Goal: Information Seeking & Learning: Learn about a topic

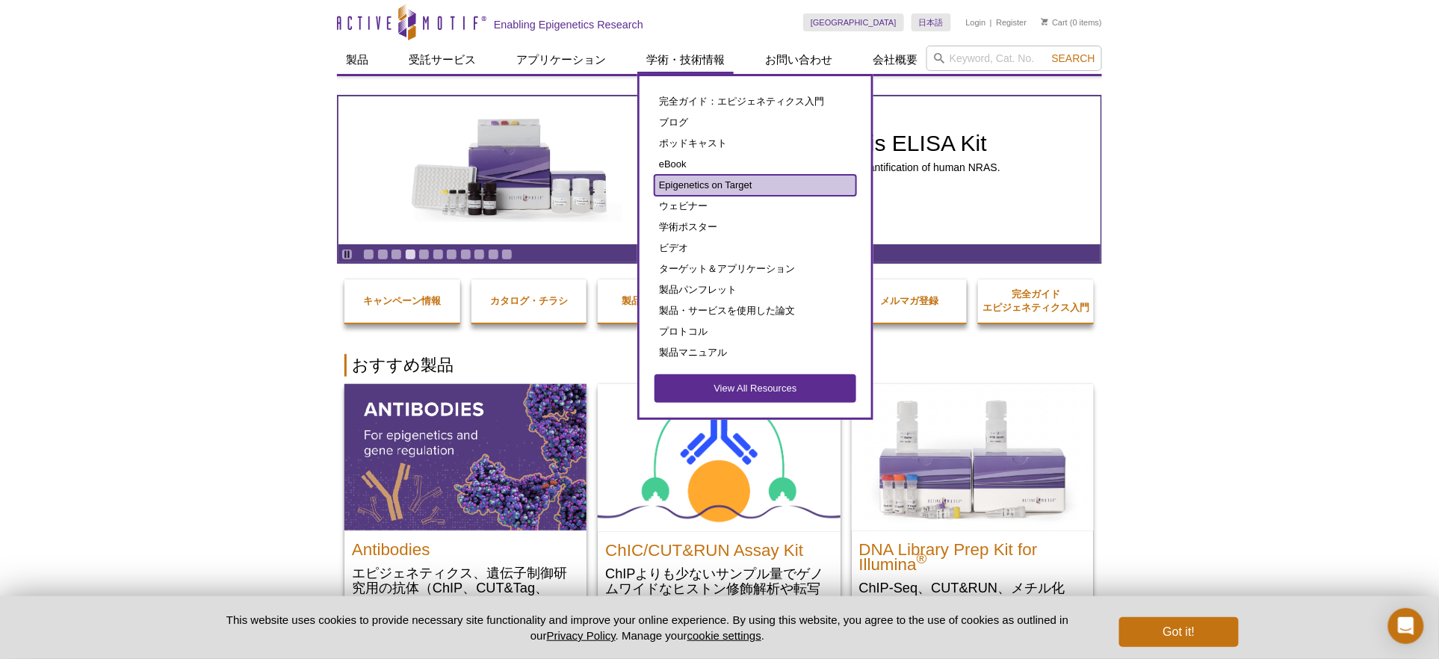
click at [729, 182] on link "Epigenetics on Target" at bounding box center [756, 185] width 202 height 21
click at [731, 180] on link "Epigenetics on Target" at bounding box center [756, 185] width 202 height 21
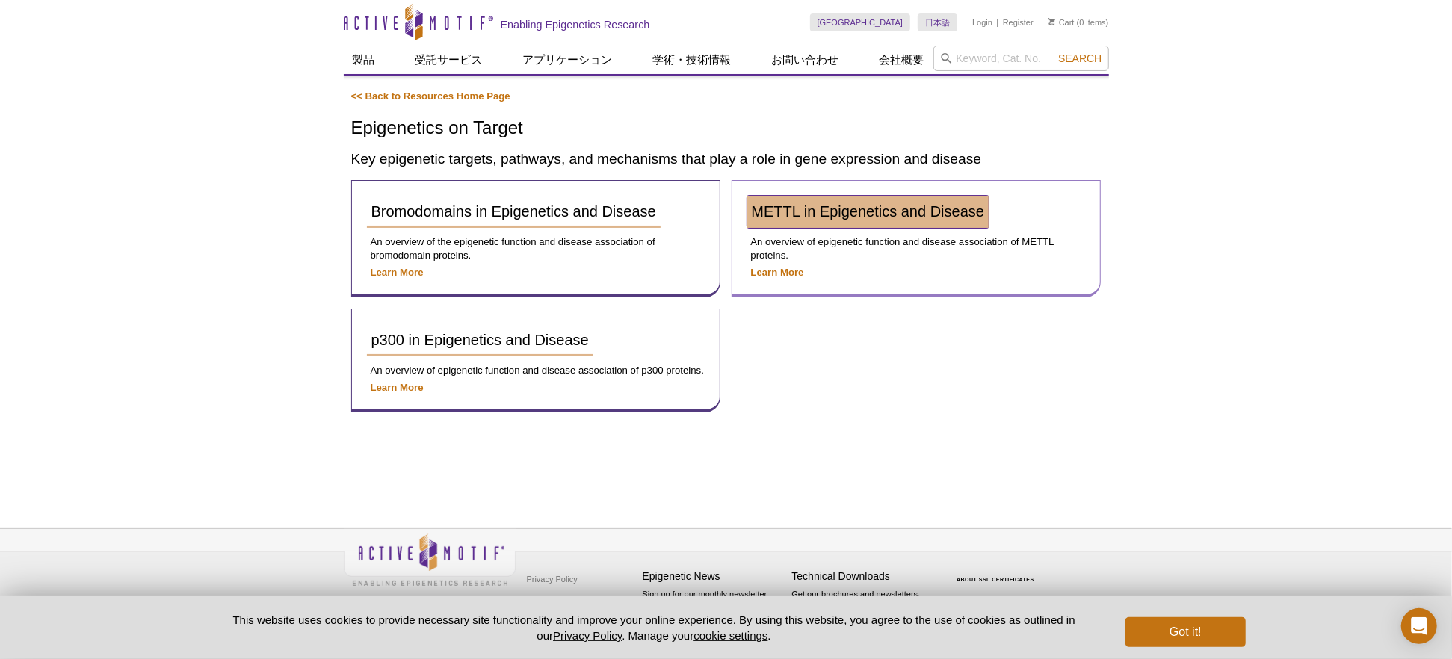
click at [898, 211] on span "METTL in Epigenetics and Disease" at bounding box center [868, 211] width 233 height 16
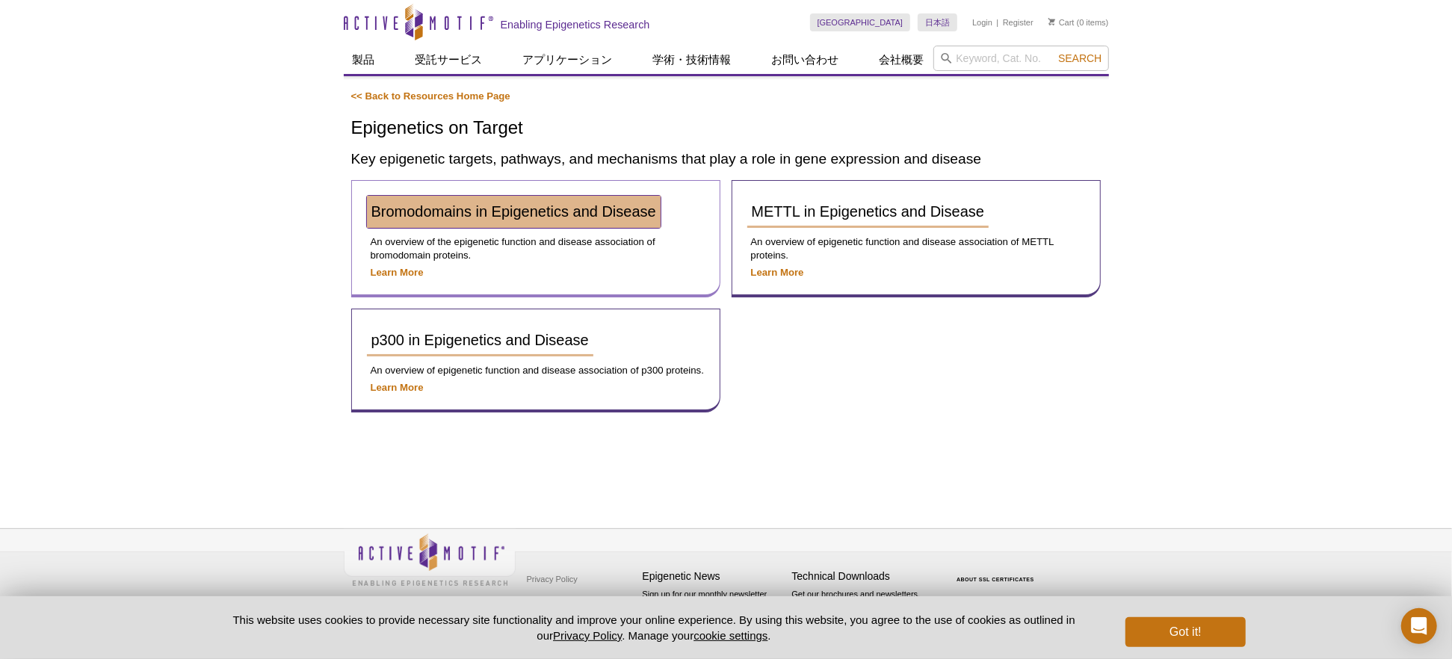
click at [499, 206] on span "Bromodomains in Epigenetics and Disease" at bounding box center [513, 211] width 285 height 16
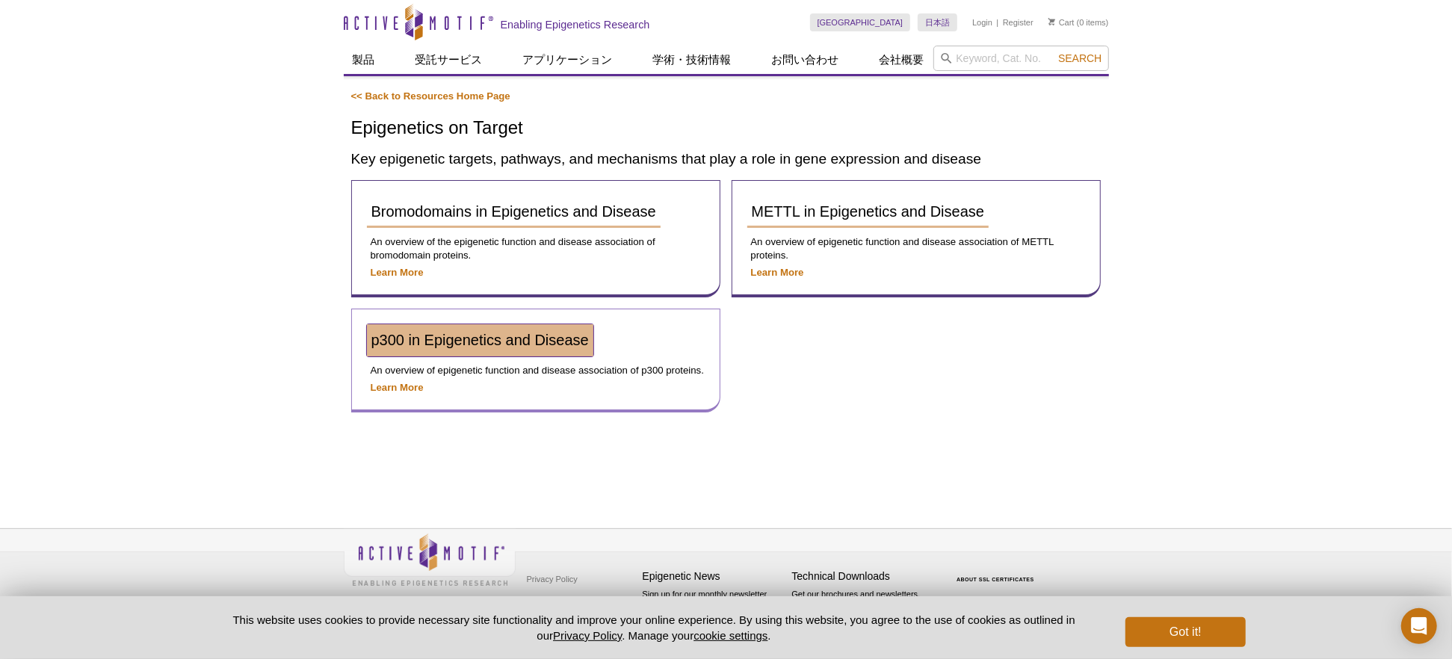
click at [447, 332] on span "p300 in Epigenetics and Disease" at bounding box center [479, 340] width 217 height 16
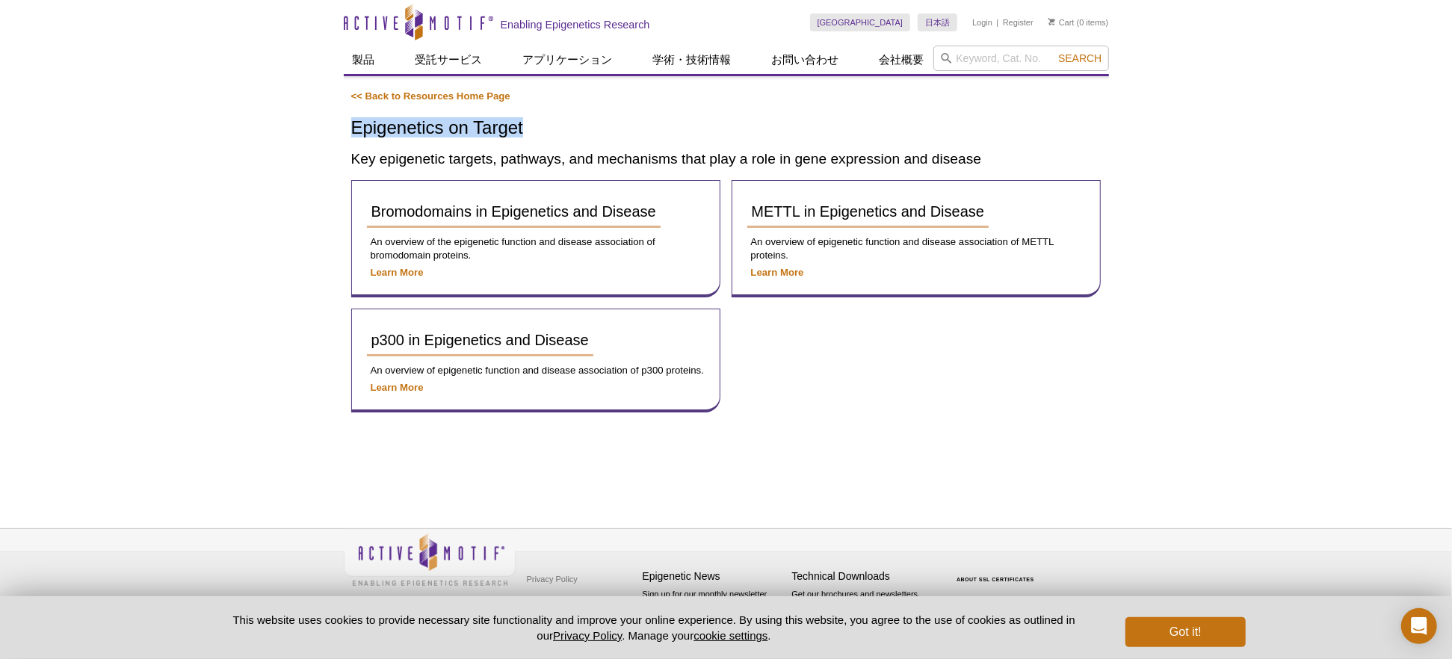
drag, startPoint x: 539, startPoint y: 117, endPoint x: 333, endPoint y: 108, distance: 205.7
click at [333, 108] on div "Active Motif Logo Enabling Epigenetics Research 0 Search Skip to content Active…" at bounding box center [726, 329] width 1452 height 659
copy h1 "Epigenetics on Target"
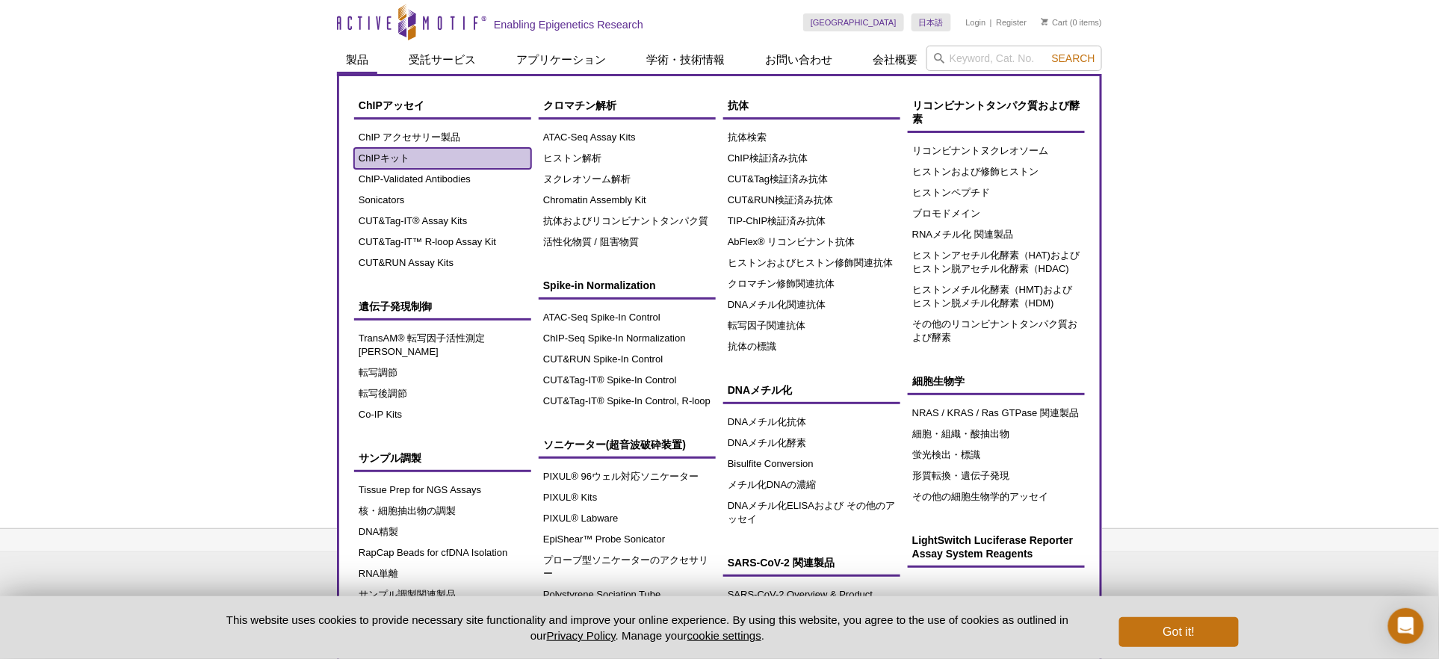
click at [406, 155] on link "ChIPキット" at bounding box center [442, 158] width 177 height 21
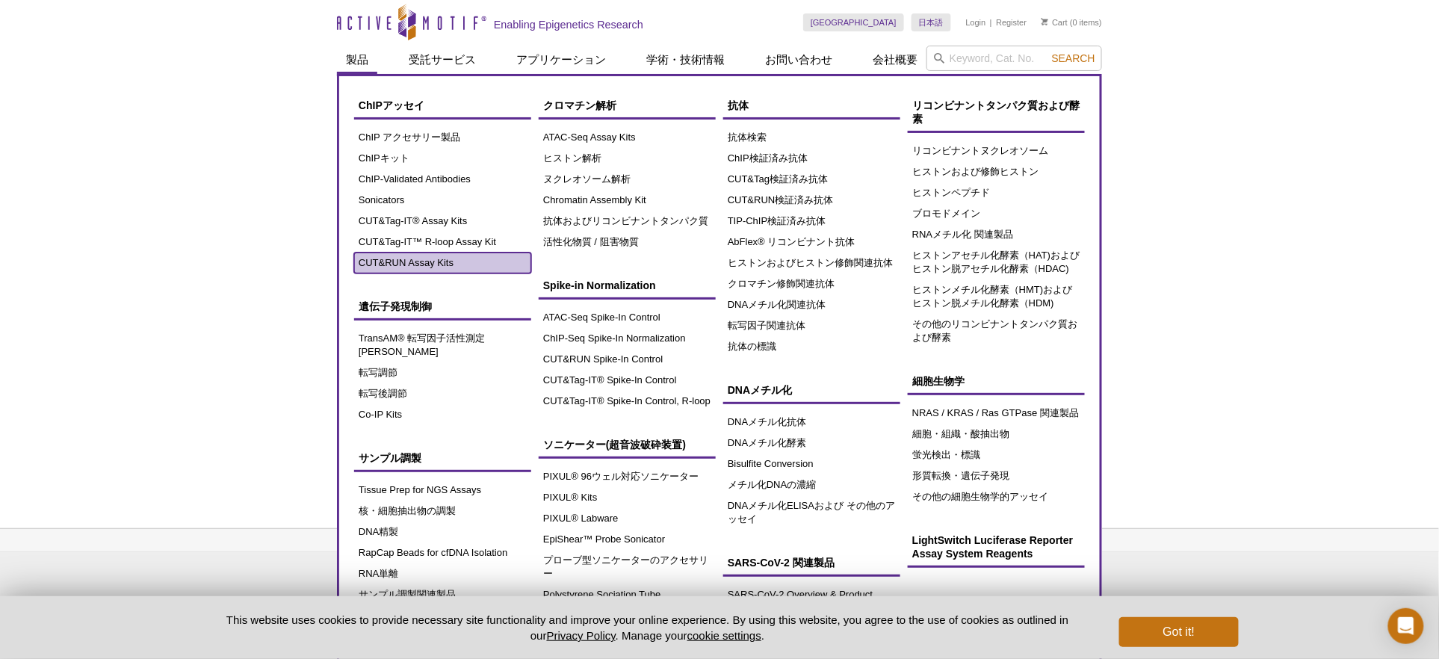
click at [447, 256] on link "CUT&RUN Assay Kits" at bounding box center [442, 263] width 177 height 21
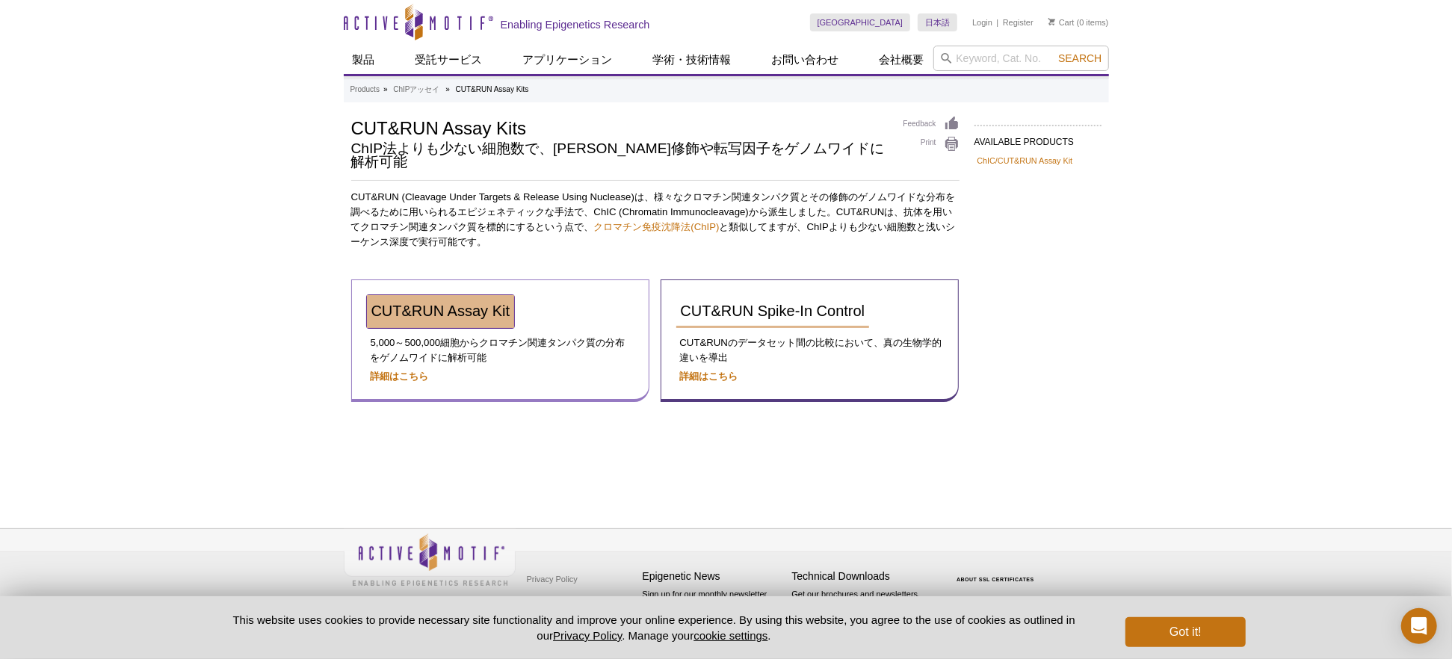
click at [419, 304] on link "CUT&RUN Assay Kit" at bounding box center [441, 311] width 148 height 33
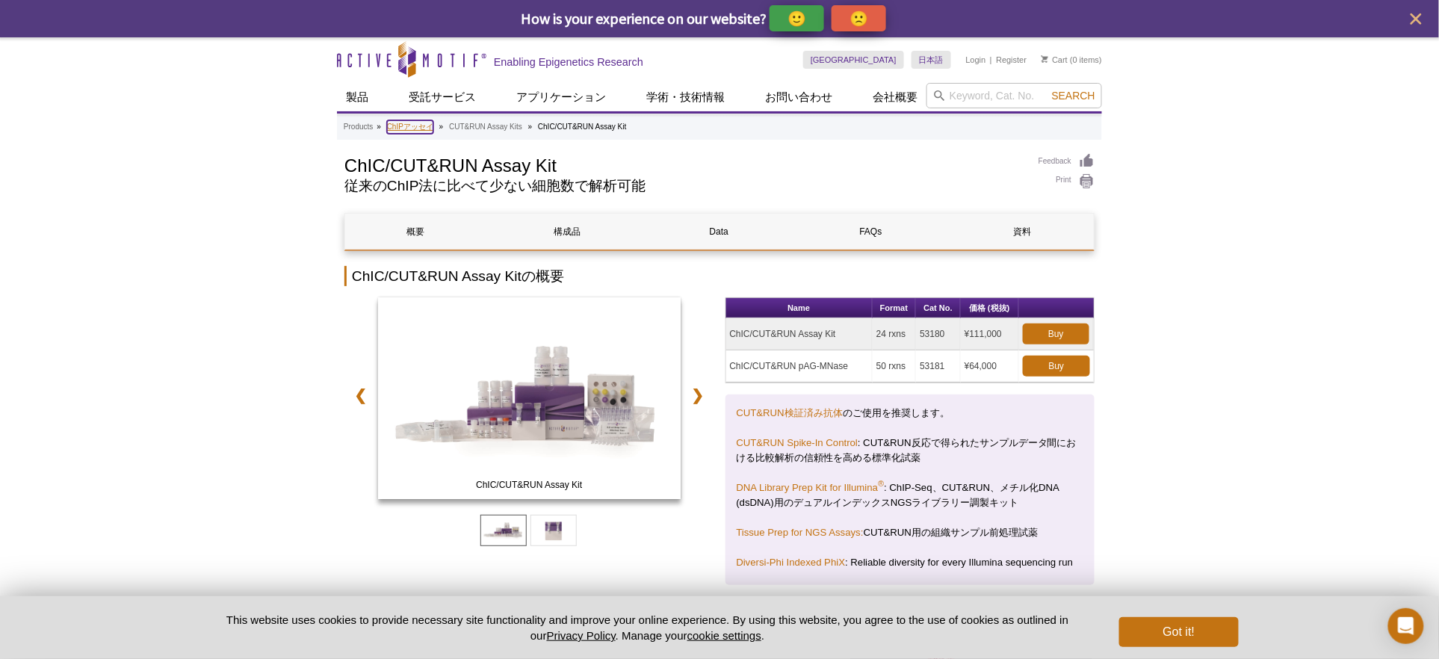
click at [404, 129] on link "ChIPアッセイ" at bounding box center [410, 126] width 46 height 13
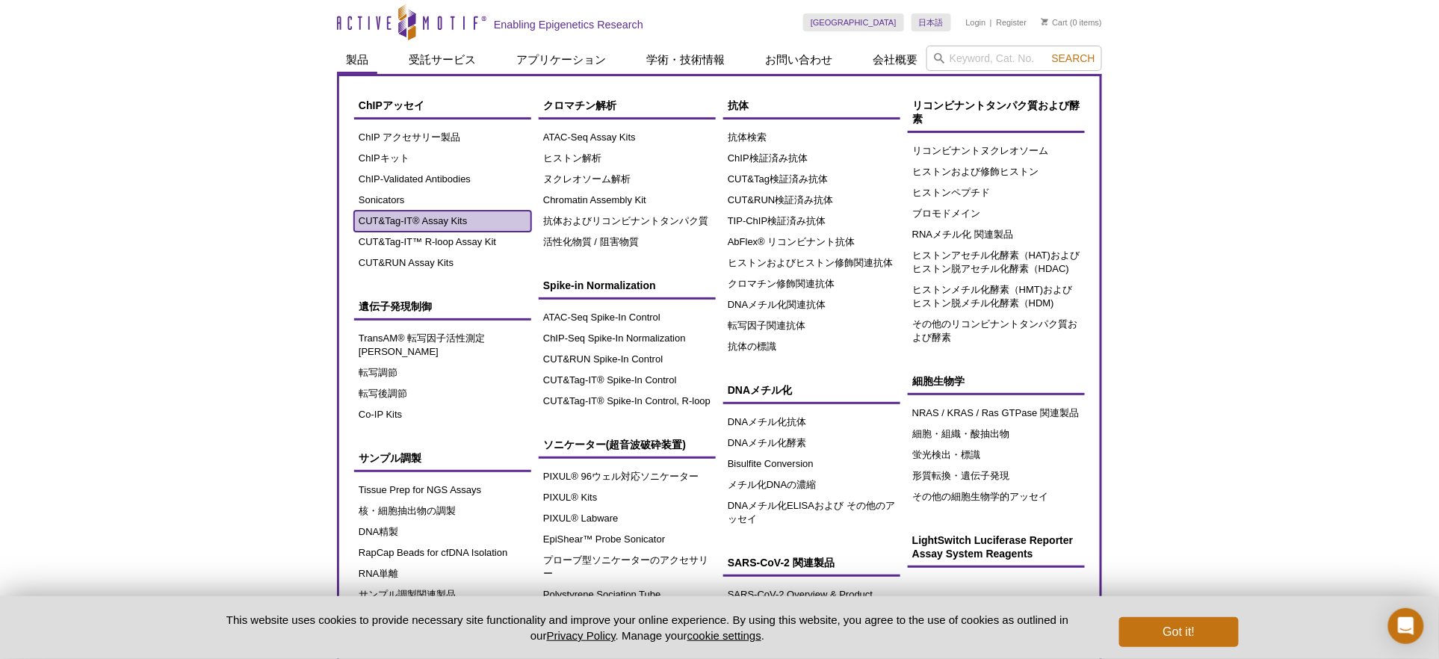
click at [434, 217] on link "CUT&Tag-IT® Assay Kits" at bounding box center [442, 221] width 177 height 21
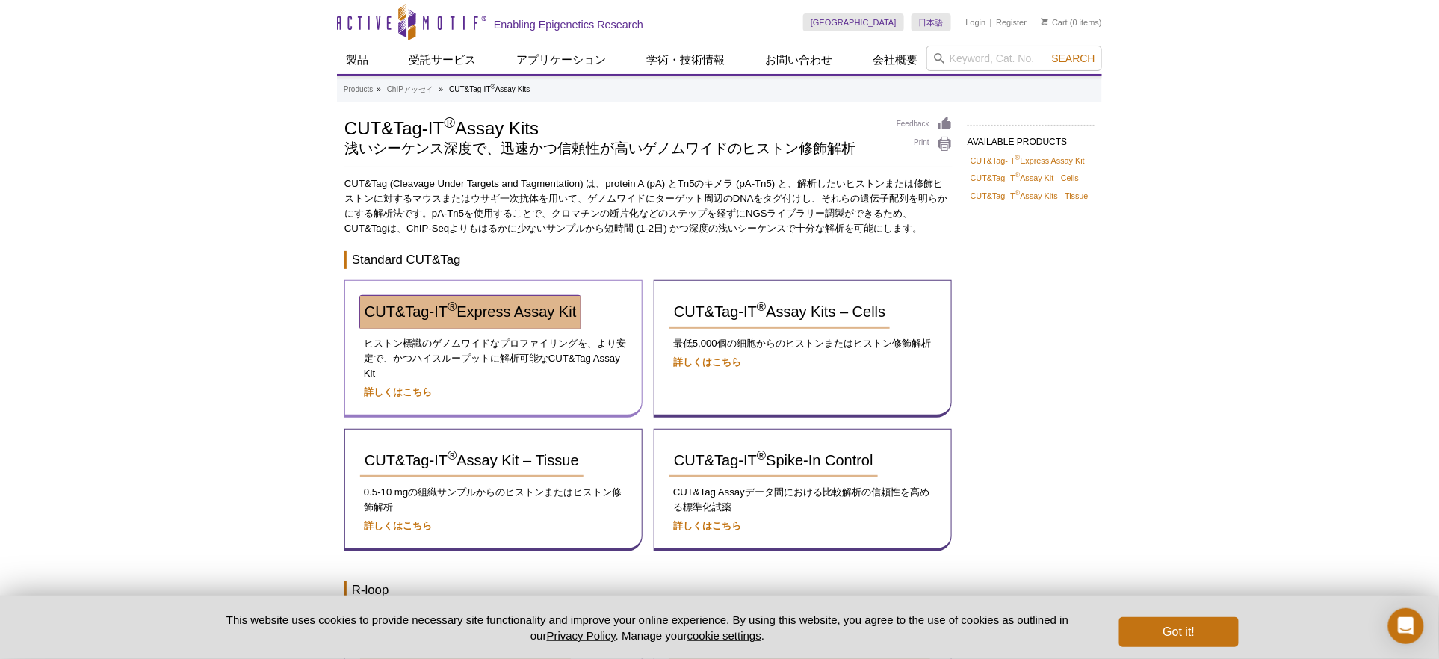
click at [494, 314] on span "CUT&Tag-IT ® Express Assay Kit" at bounding box center [470, 311] width 211 height 16
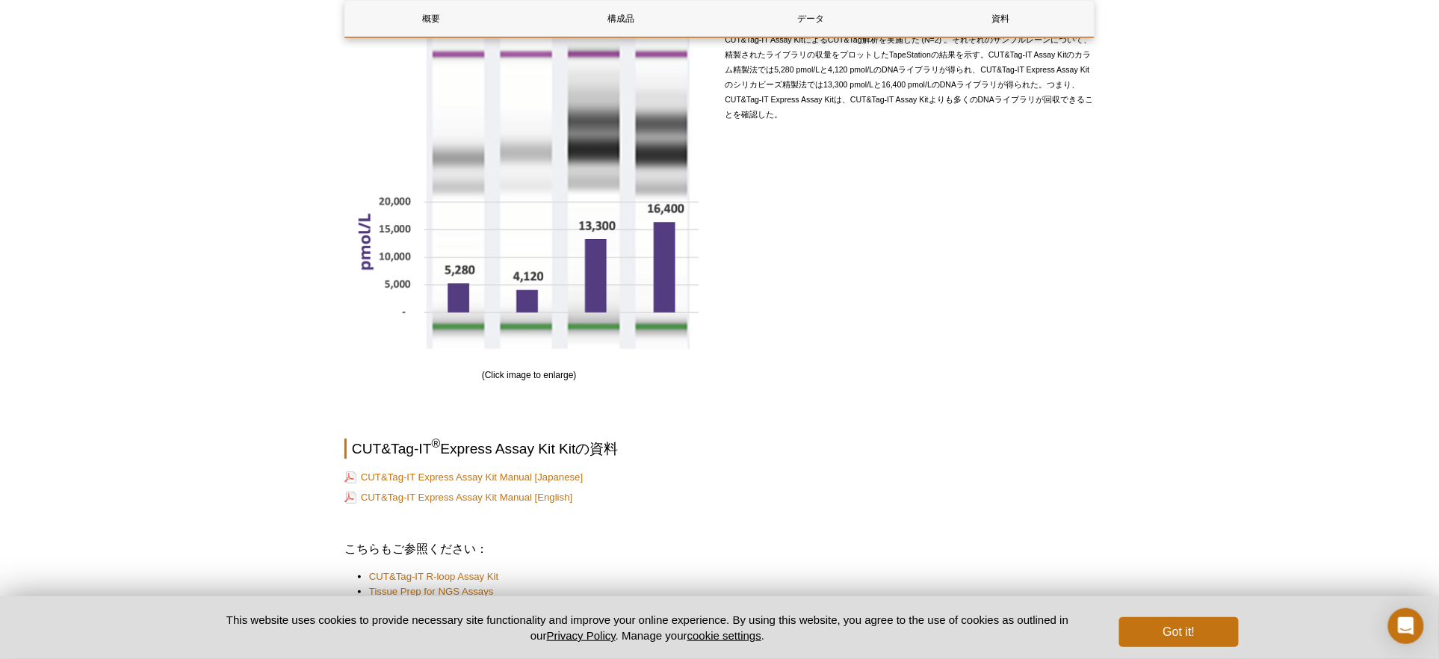
scroll to position [2045, 0]
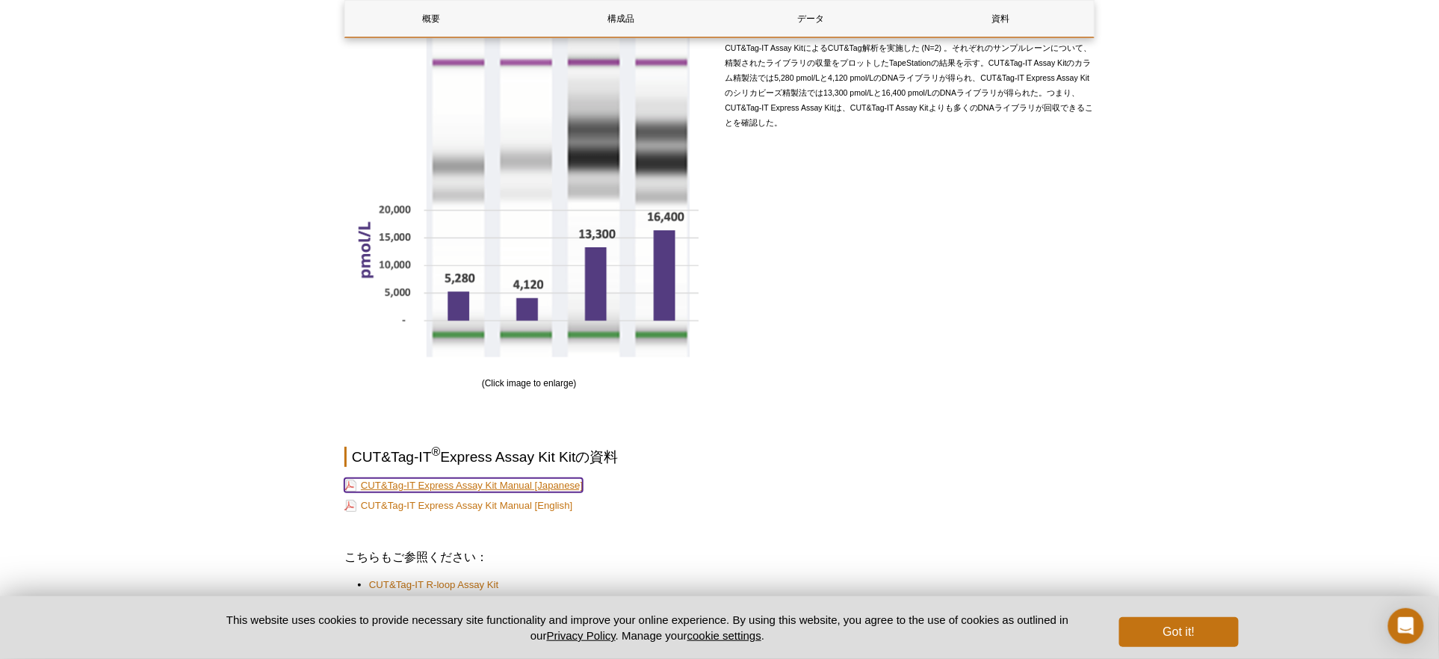
click at [489, 486] on link "CUT&Tag-IT Express Assay Kit Manual [Japanese]" at bounding box center [464, 485] width 238 height 14
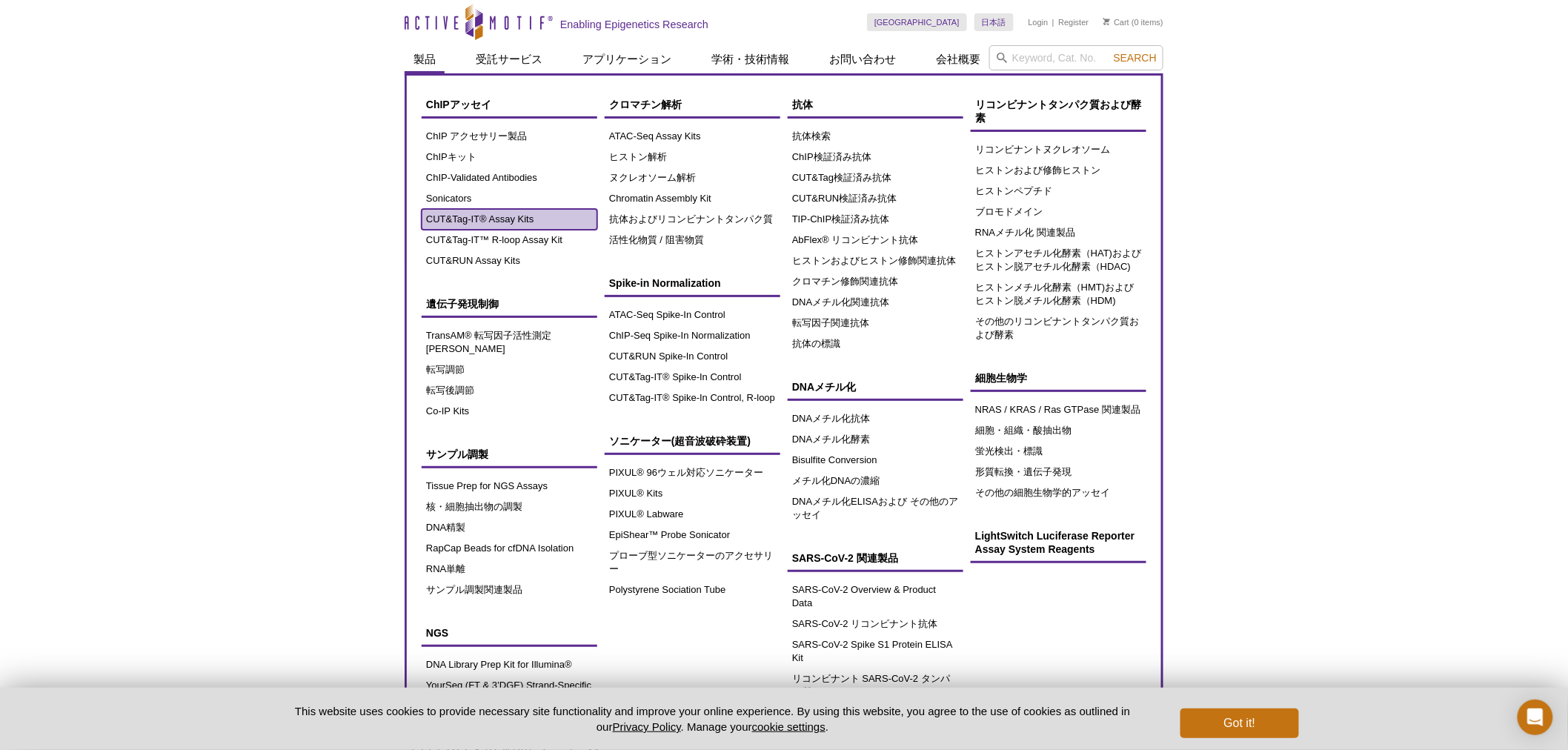
click at [497, 216] on link "CUT&Tag-IT® Assay Kits" at bounding box center [509, 219] width 176 height 21
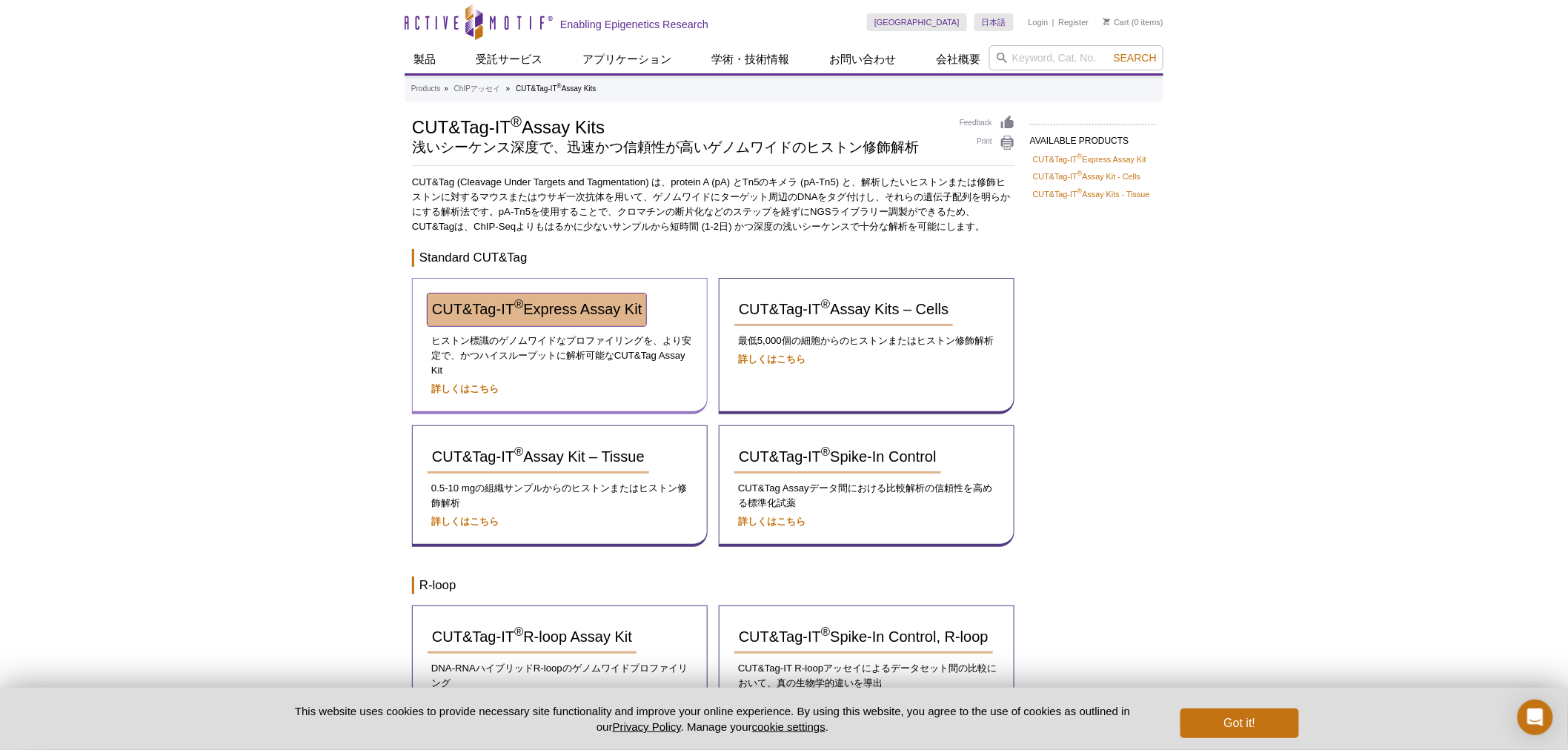
click at [617, 312] on span "CUT&Tag-IT ® Express Assay Kit" at bounding box center [537, 309] width 209 height 16
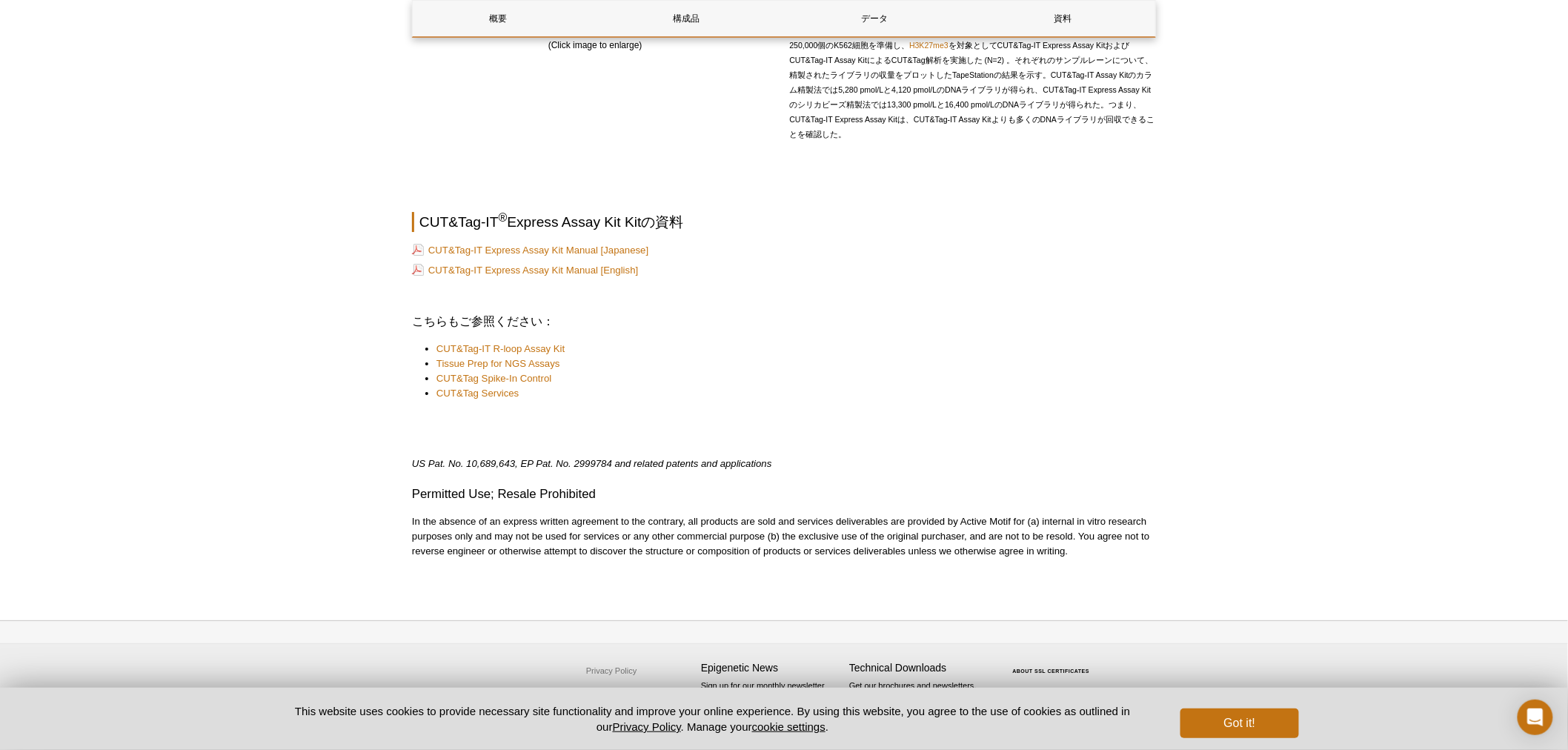
scroll to position [2014, 0]
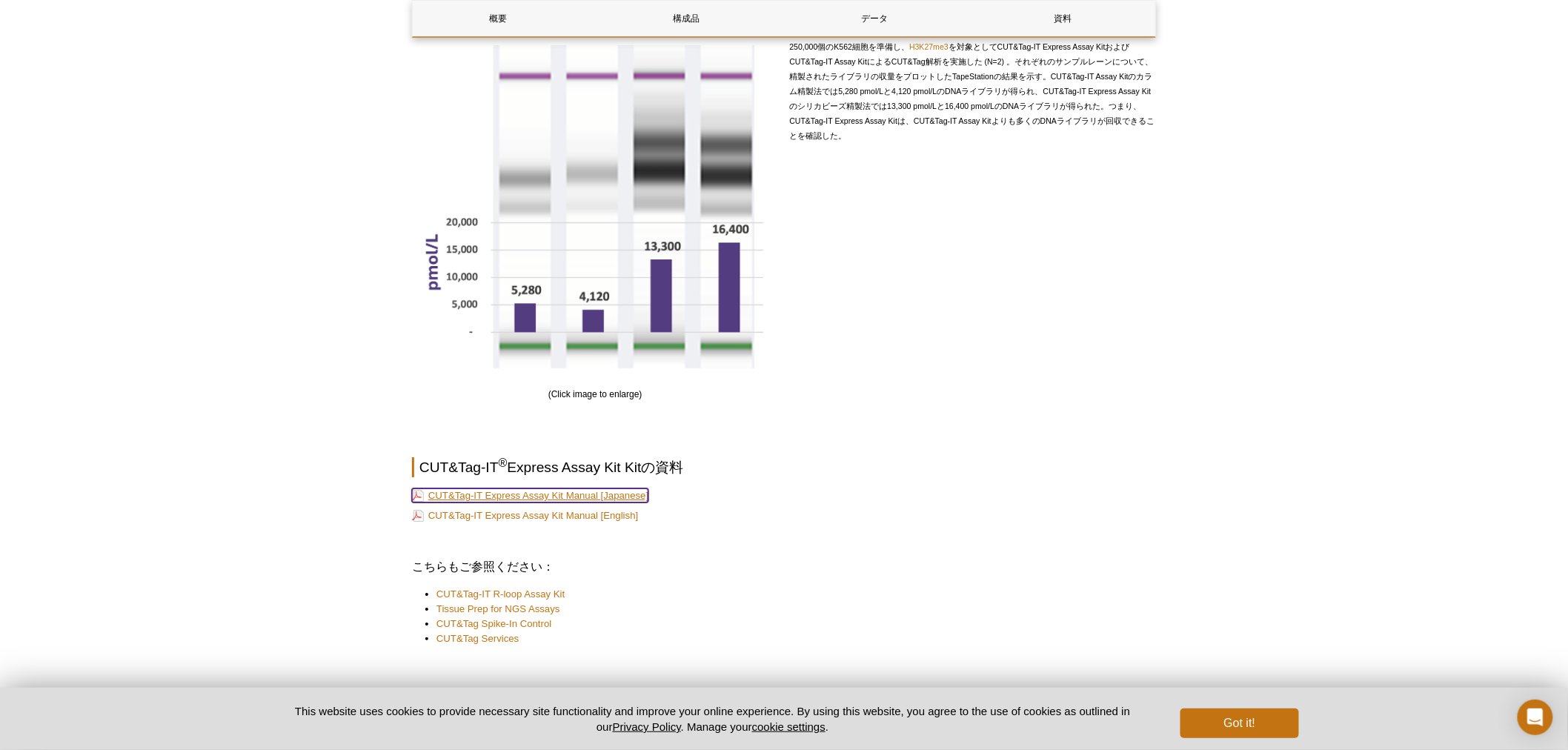
click at [588, 500] on link "CUT&Tag-IT Express Assay Kit Manual [Japanese]" at bounding box center [531, 495] width 236 height 14
